Goal: Information Seeking & Learning: Learn about a topic

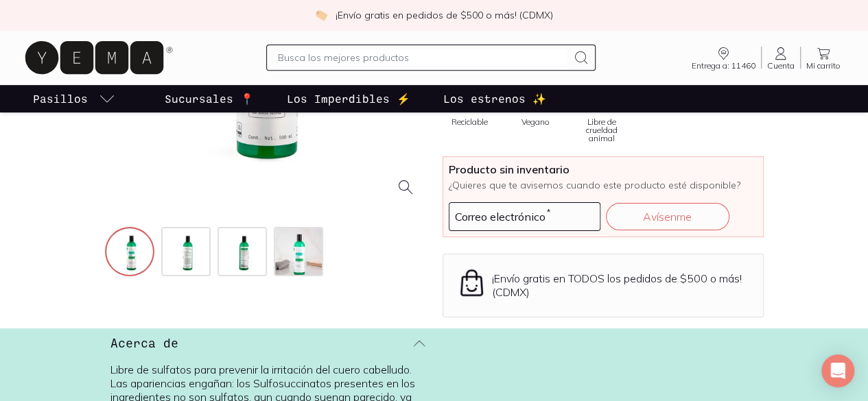
scroll to position [274, 0]
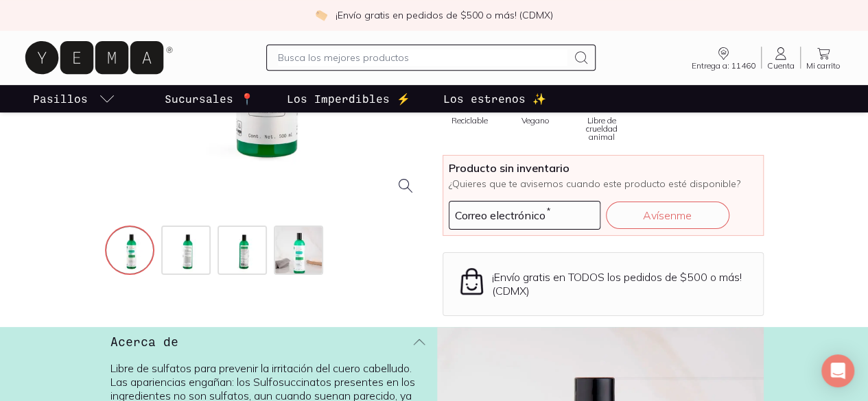
click at [513, 59] on input "text" at bounding box center [423, 57] width 290 height 16
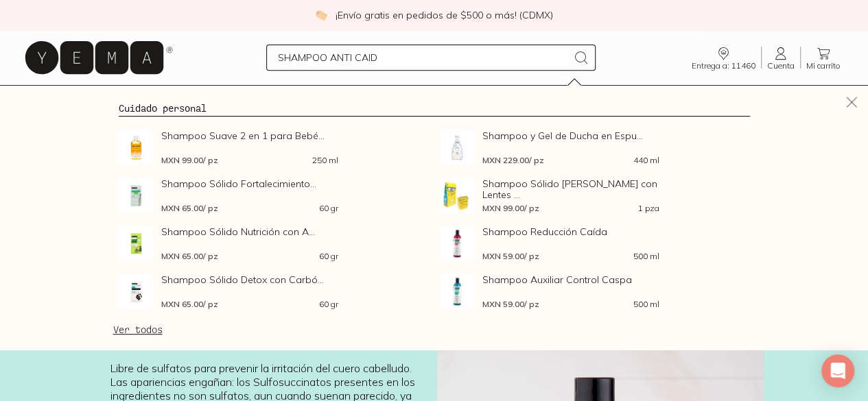
type input "SHAMPOO ANTI CAIDA"
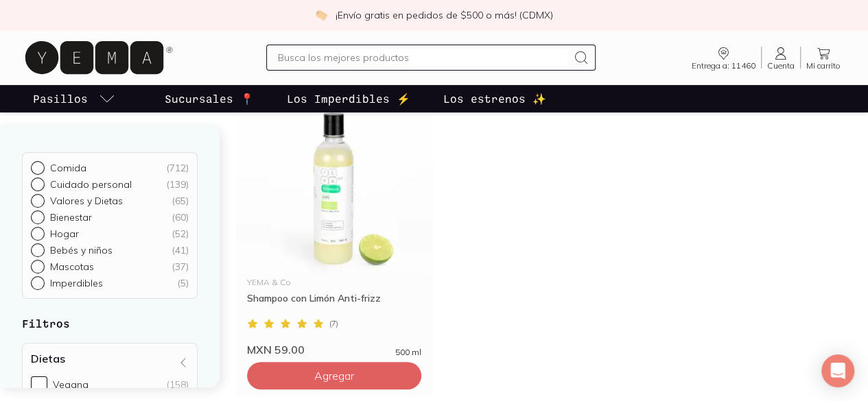
scroll to position [192, 0]
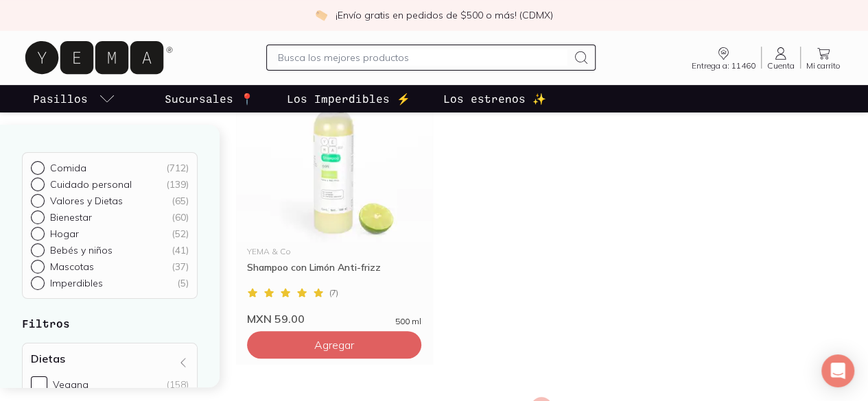
click at [466, 54] on input "text" at bounding box center [423, 57] width 290 height 16
type input "ACONDICIONADOR AGUACTAE"
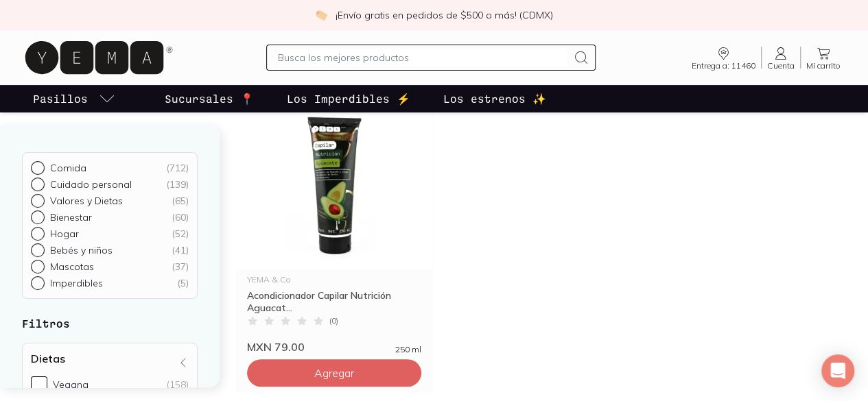
scroll to position [161, 0]
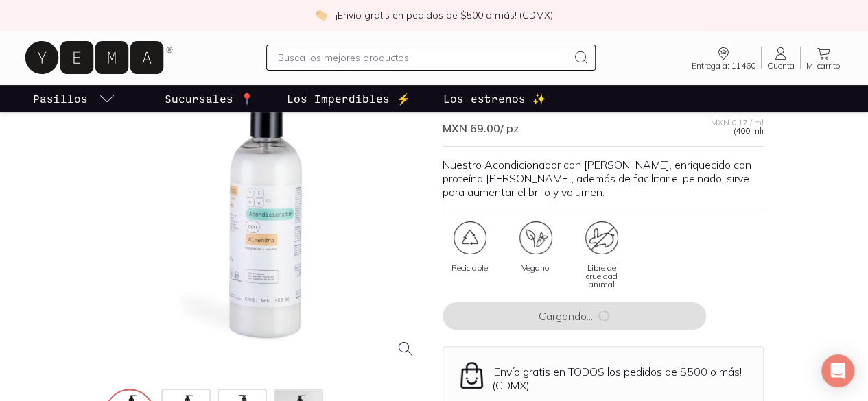
click at [214, 311] on div at bounding box center [265, 209] width 321 height 321
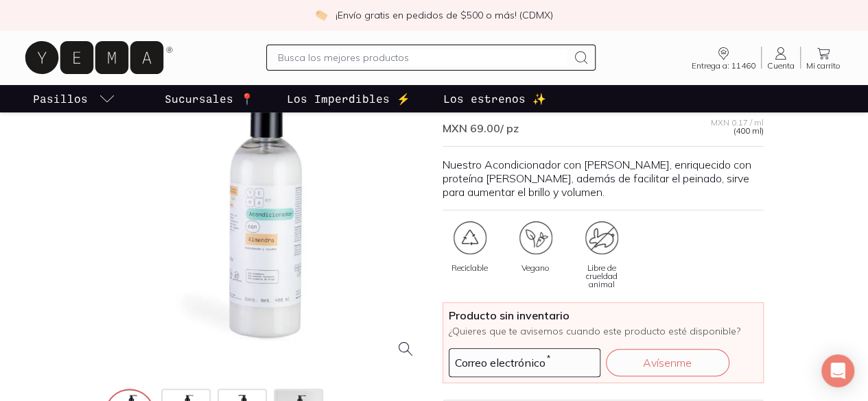
click at [218, 311] on div at bounding box center [265, 209] width 321 height 321
drag, startPoint x: 215, startPoint y: 244, endPoint x: 187, endPoint y: 232, distance: 31.1
click at [187, 232] on div at bounding box center [265, 209] width 321 height 321
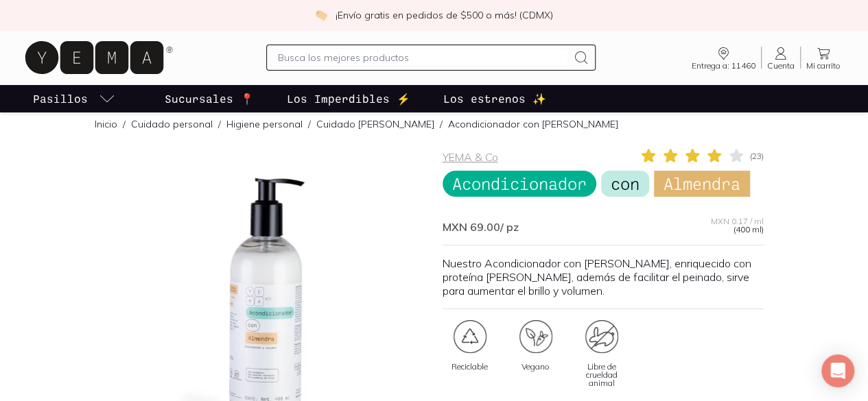
scroll to position [1, 0]
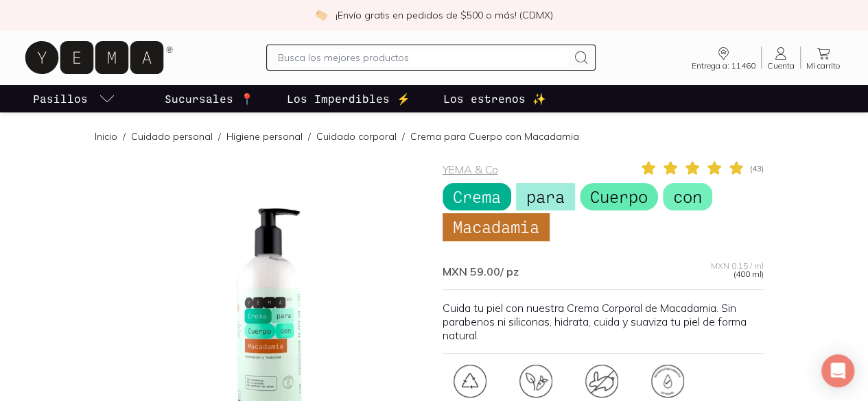
click at [204, 329] on div at bounding box center [265, 320] width 321 height 321
